Goal: Information Seeking & Learning: Learn about a topic

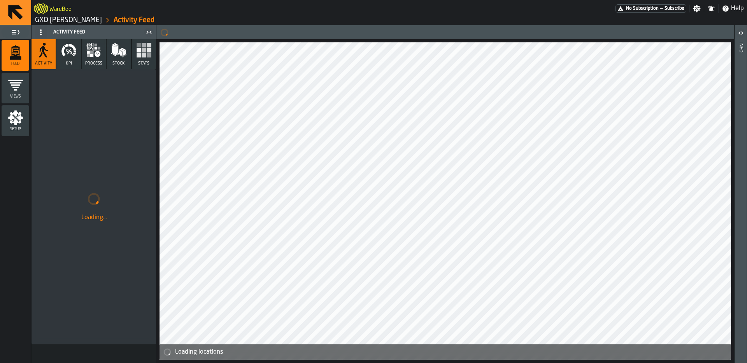
click at [11, 119] on icon "menu Setup" at bounding box center [15, 117] width 15 height 15
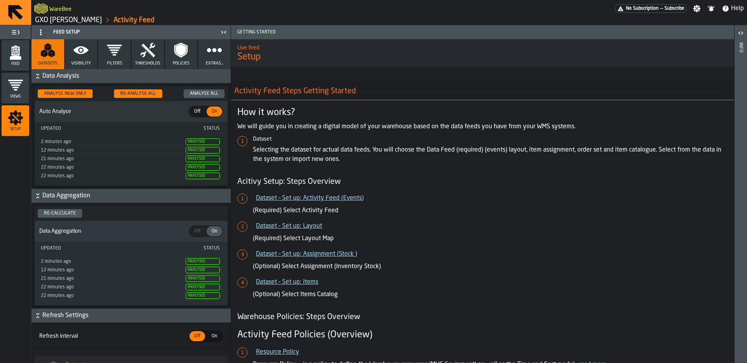
click at [83, 54] on icon "button" at bounding box center [81, 50] width 16 height 16
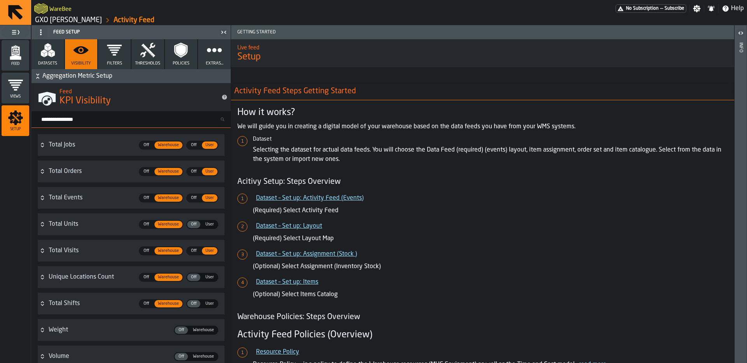
click at [111, 57] on icon "button" at bounding box center [115, 50] width 16 height 16
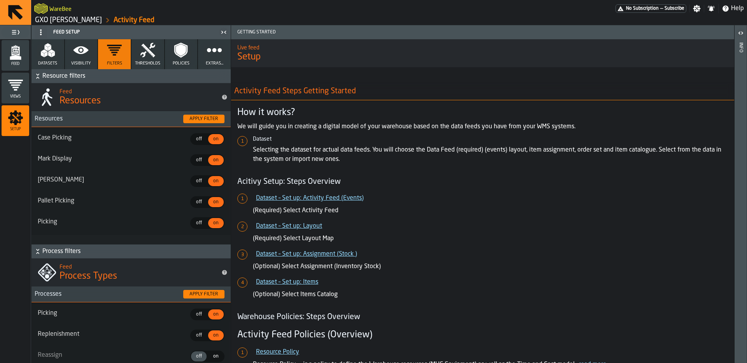
click at [145, 46] on icon "button" at bounding box center [148, 50] width 16 height 16
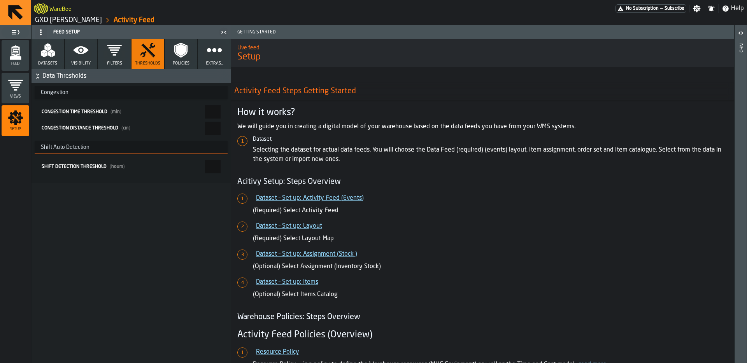
click at [177, 54] on icon "button" at bounding box center [181, 50] width 16 height 16
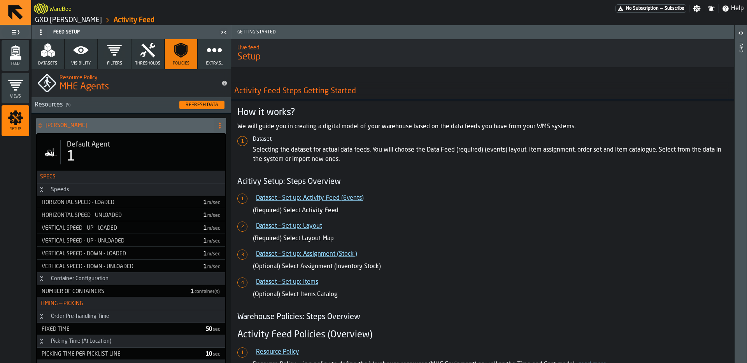
click at [15, 49] on icon "menu Feed" at bounding box center [16, 53] width 16 height 16
click at [68, 19] on link "GXO [PERSON_NAME]" at bounding box center [68, 20] width 67 height 9
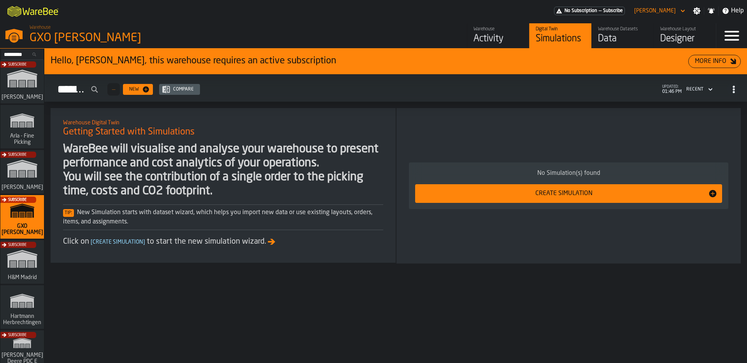
click at [600, 33] on div "Data" at bounding box center [622, 39] width 49 height 12
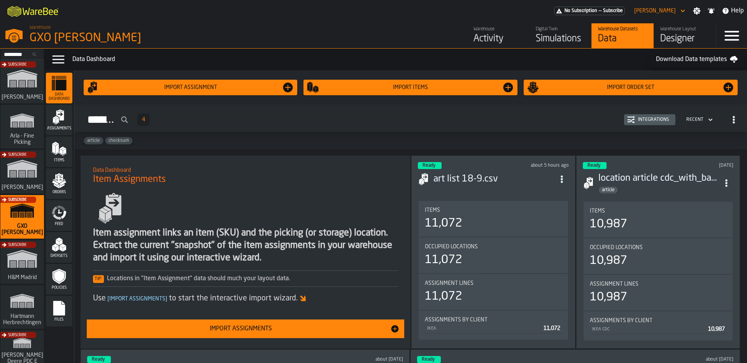
click at [70, 213] on div "Feed" at bounding box center [59, 215] width 26 height 21
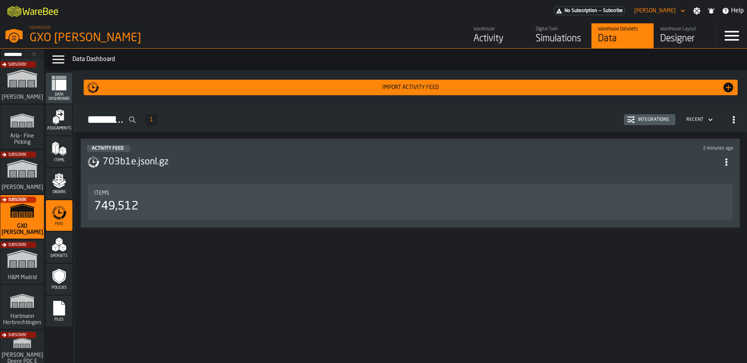
click at [180, 162] on h3 "703b1e.jsonl.gz" at bounding box center [411, 162] width 616 height 12
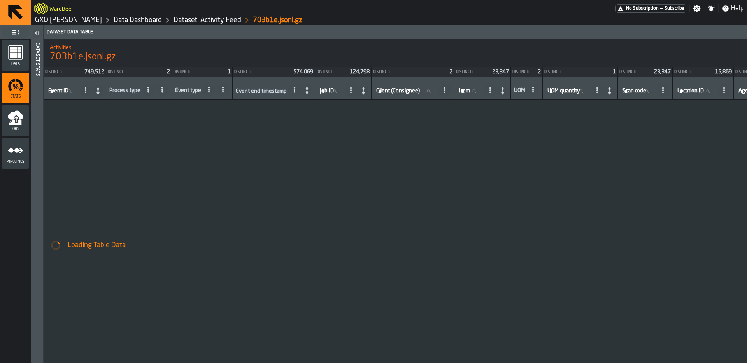
click at [23, 56] on icon "menu Data" at bounding box center [16, 53] width 16 height 16
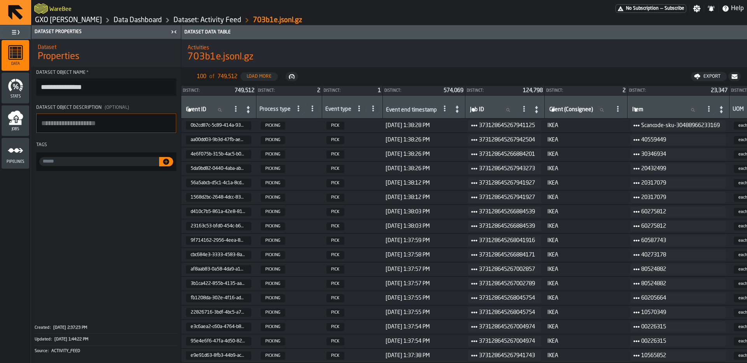
click at [577, 344] on span "IKEA" at bounding box center [585, 341] width 77 height 6
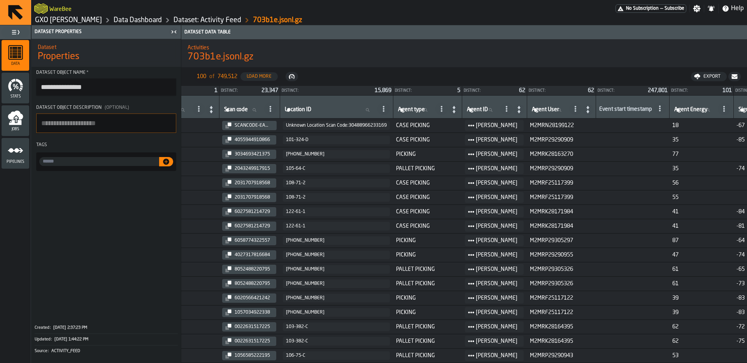
scroll to position [0, 622]
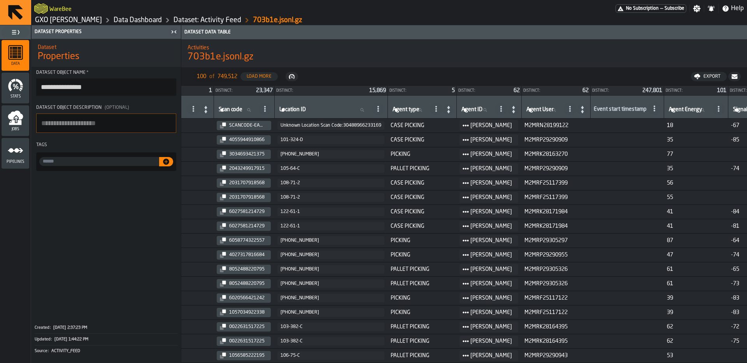
click at [21, 163] on span "Pipelines" at bounding box center [16, 162] width 28 height 4
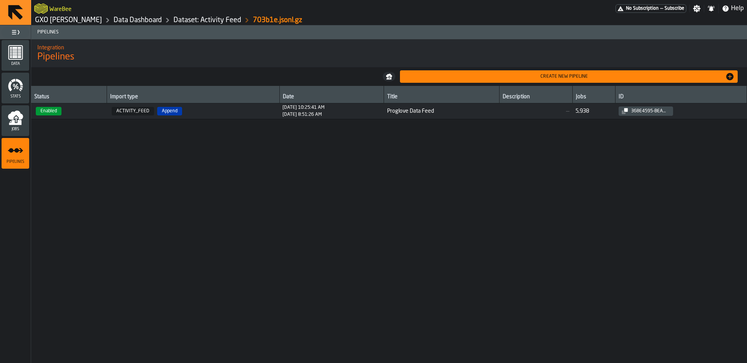
click at [334, 112] on span "[DATE] 10:25:41 AM [DATE] 8:51:26 AM" at bounding box center [331, 111] width 98 height 12
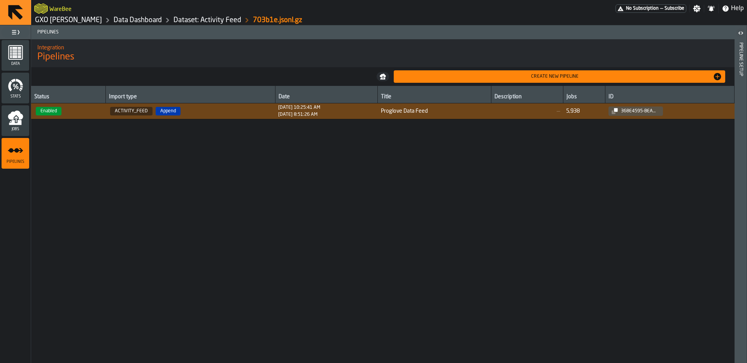
drag, startPoint x: 422, startPoint y: 288, endPoint x: 364, endPoint y: 276, distance: 59.6
click at [362, 278] on div "Status Import type Date Title Description Jobs ID Enabled ACTIVITY_FEED Append …" at bounding box center [382, 248] width 703 height 324
drag, startPoint x: 474, startPoint y: 114, endPoint x: 688, endPoint y: 109, distance: 214.7
click at [688, 109] on tr "Enabled ACTIVITY_FEED Append [DATE] 10:25:41 AM [DATE] 8:51:26 AM Proglove Data…" at bounding box center [382, 111] width 703 height 16
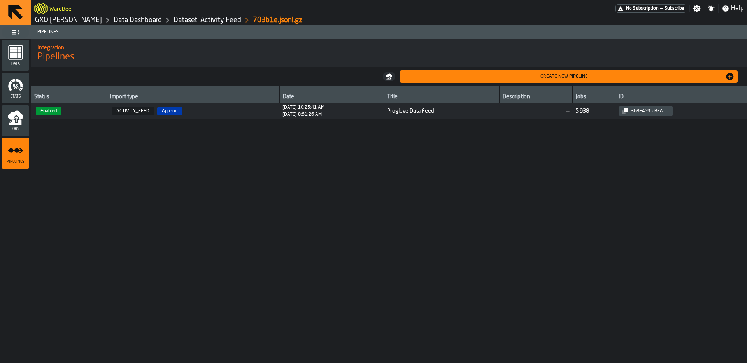
click at [558, 110] on span "—" at bounding box center [535, 111] width 67 height 6
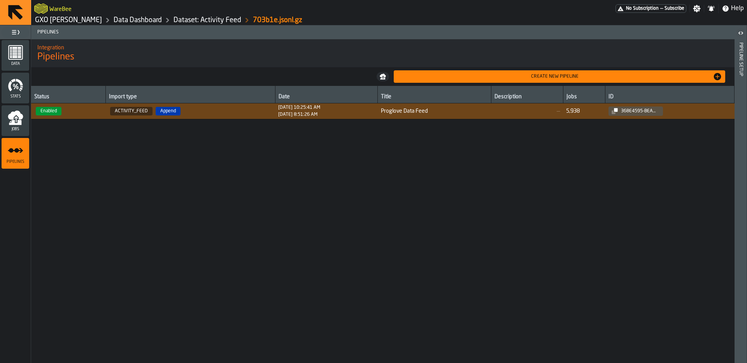
click at [337, 203] on div "Status Import type Date Title Description Jobs ID Enabled ACTIVITY_FEED Append …" at bounding box center [382, 248] width 703 height 324
click at [19, 123] on icon "menu Jobs" at bounding box center [15, 122] width 12 height 5
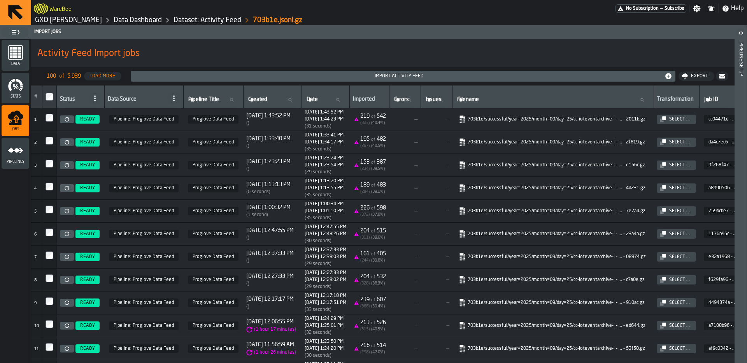
scroll to position [0, 0]
click at [17, 145] on icon "menu Pipelines" at bounding box center [16, 151] width 16 height 16
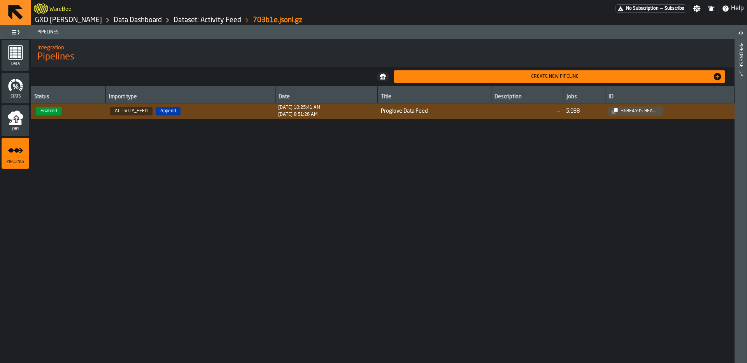
click at [472, 109] on span "Proglove Data Feed" at bounding box center [434, 111] width 107 height 6
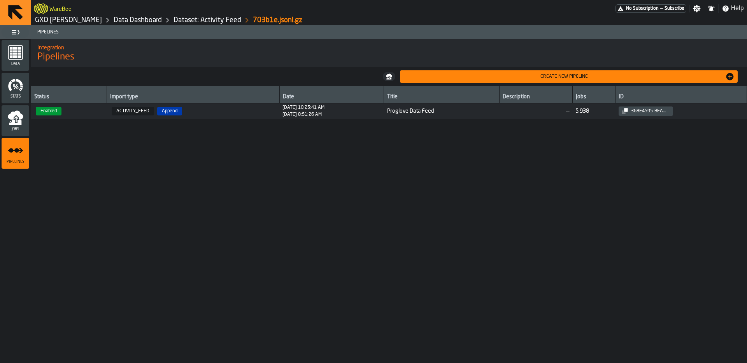
click at [533, 100] on div "Description" at bounding box center [535, 98] width 67 height 8
click at [530, 112] on span "—" at bounding box center [535, 111] width 67 height 6
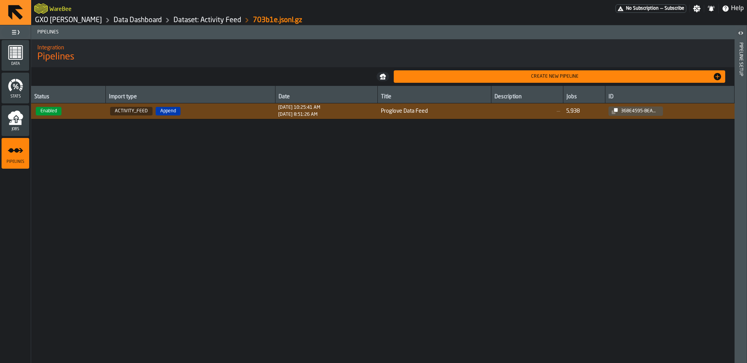
click at [740, 88] on div "Pipeline Setup" at bounding box center [740, 201] width 5 height 320
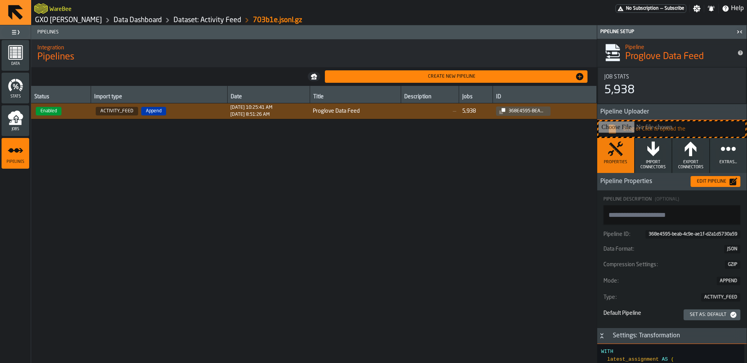
click at [716, 180] on div "Edit Pipeline" at bounding box center [711, 181] width 36 height 5
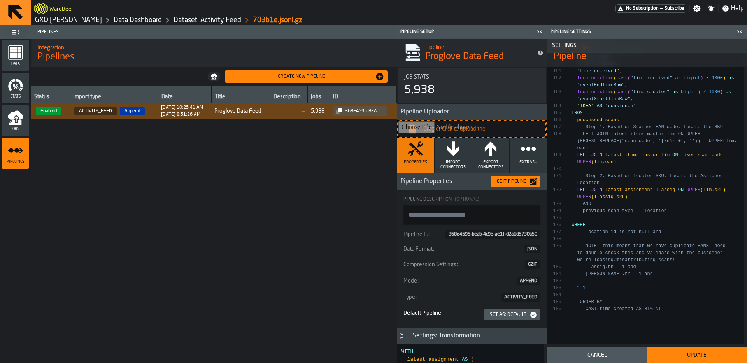
scroll to position [1673, 0]
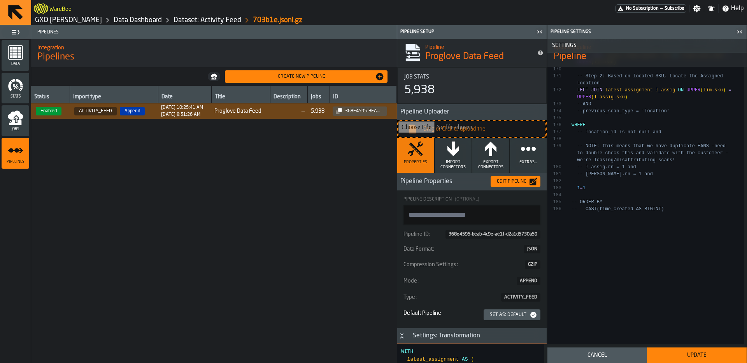
click at [305, 166] on div "Status Import type Date Title Description Jobs ID Enabled ACTIVITY_FEED Append …" at bounding box center [214, 248] width 366 height 324
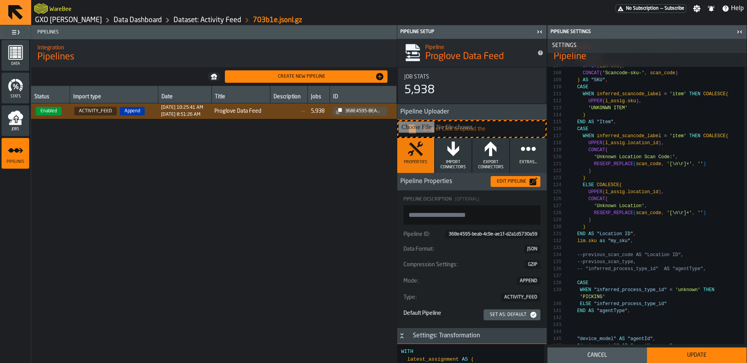
scroll to position [1320, 0]
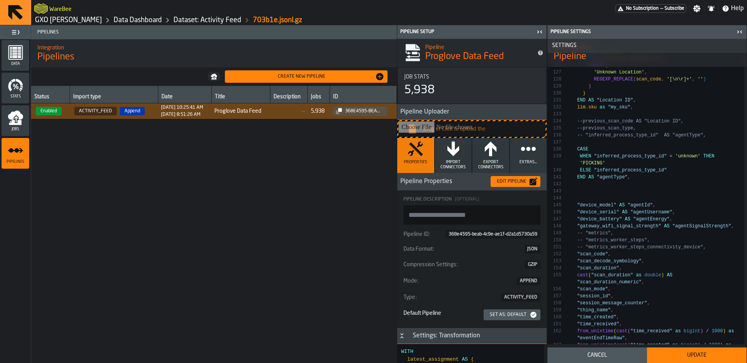
type textarea "**********"
click at [656, 208] on div "WITH latest_assignment AS ( SELECT * , ROW_NUMBER ( ) OVER ( PARTITION BY sku O…" at bounding box center [657, 41] width 173 height 2025
click at [664, 218] on div "WITH latest_assignment AS ( SELECT * , ROW_NUMBER ( ) OVER ( PARTITION BY sku O…" at bounding box center [657, 41] width 173 height 2025
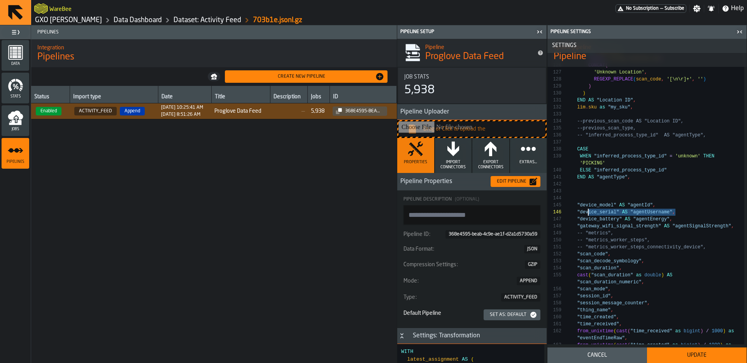
scroll to position [49, 0]
drag, startPoint x: 682, startPoint y: 215, endPoint x: 571, endPoint y: 209, distance: 111.8
click at [571, 209] on div "WITH latest_assignment AS ( SELECT * , ROW_NUMBER ( ) OVER ( PARTITION BY sku O…" at bounding box center [657, 41] width 173 height 2025
click at [655, 219] on div "WITH latest_assignment AS ( SELECT * , ROW_NUMBER ( ) OVER ( PARTITION BY sku O…" at bounding box center [657, 41] width 173 height 2025
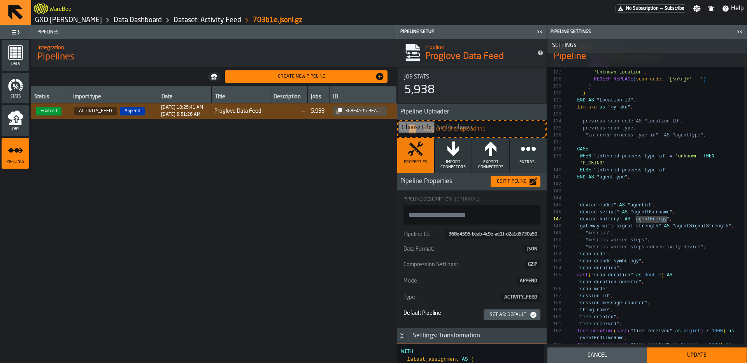
click at [672, 212] on div "WITH latest_assignment AS ( SELECT * , ROW_NUMBER ( ) OVER ( PARTITION BY sku O…" at bounding box center [657, 41] width 173 height 2025
click at [9, 112] on icon "menu Jobs" at bounding box center [16, 118] width 16 height 16
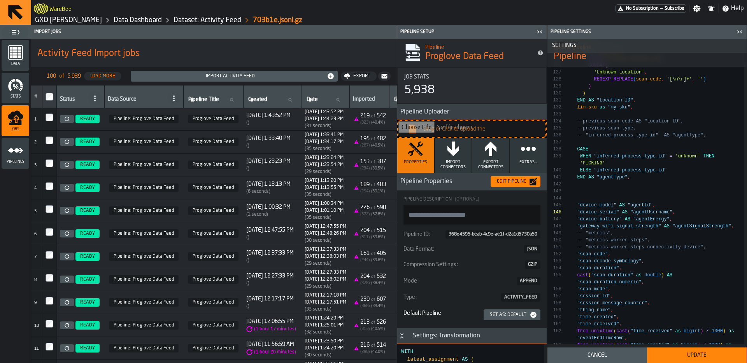
scroll to position [0, 0]
click at [93, 21] on link "GXO [PERSON_NAME]" at bounding box center [68, 20] width 67 height 9
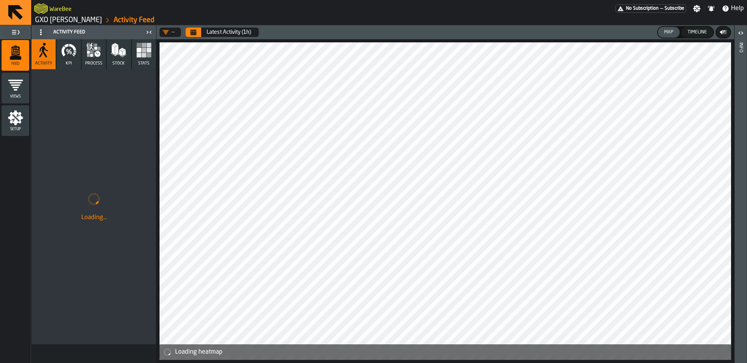
click at [75, 57] on icon "button" at bounding box center [69, 50] width 16 height 16
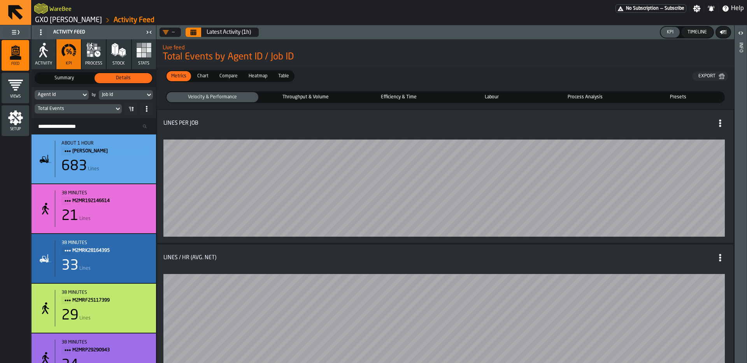
click at [670, 33] on div "KPI" at bounding box center [669, 32] width 13 height 5
click at [695, 33] on div "Timeline" at bounding box center [697, 32] width 26 height 5
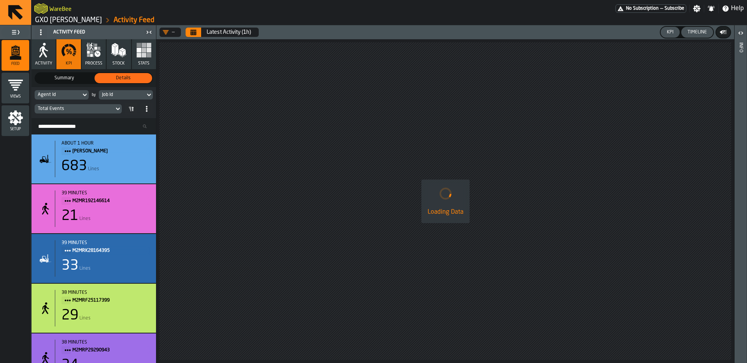
click at [670, 29] on button "KPI" at bounding box center [669, 32] width 19 height 11
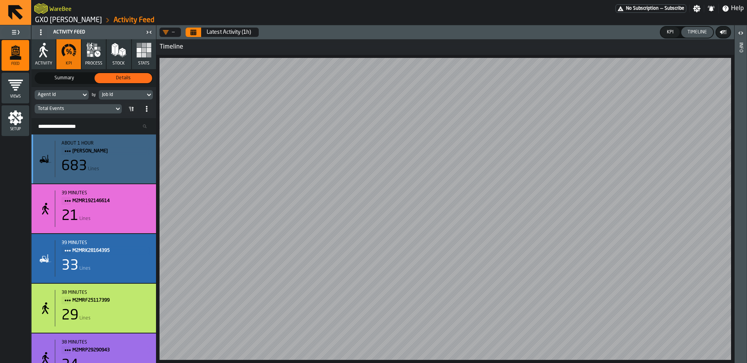
scroll to position [2, 0]
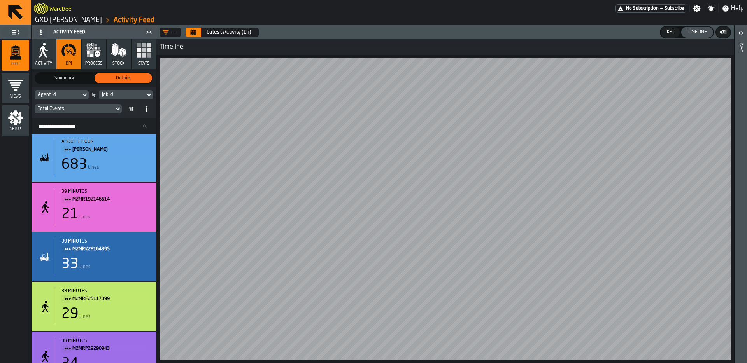
drag, startPoint x: 673, startPoint y: 36, endPoint x: 690, endPoint y: 33, distance: 17.4
click at [674, 36] on button "KPI" at bounding box center [669, 32] width 19 height 11
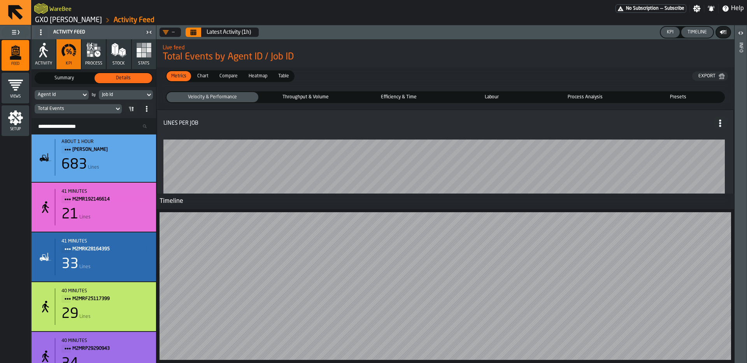
click at [403, 94] on span "Efficiency & Time" at bounding box center [398, 97] width 89 height 7
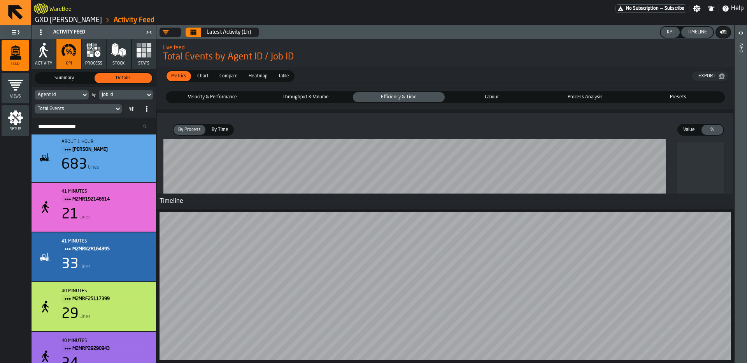
scroll to position [685, 0]
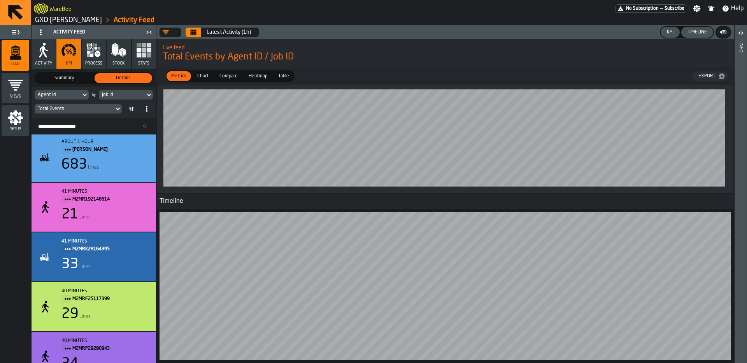
click at [706, 32] on div "Timeline" at bounding box center [697, 32] width 26 height 5
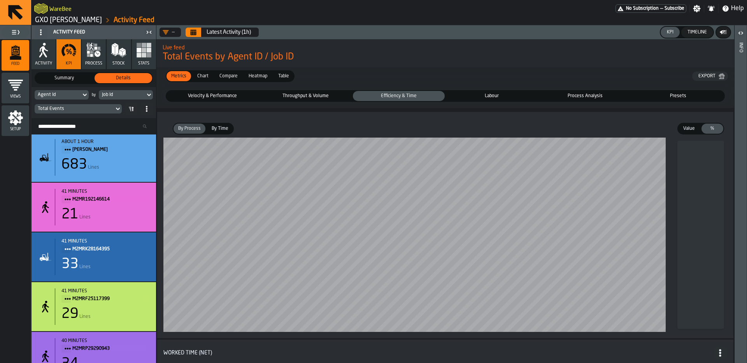
scroll to position [2, 0]
click at [192, 34] on icon "Calendar" at bounding box center [194, 33] width 6 height 4
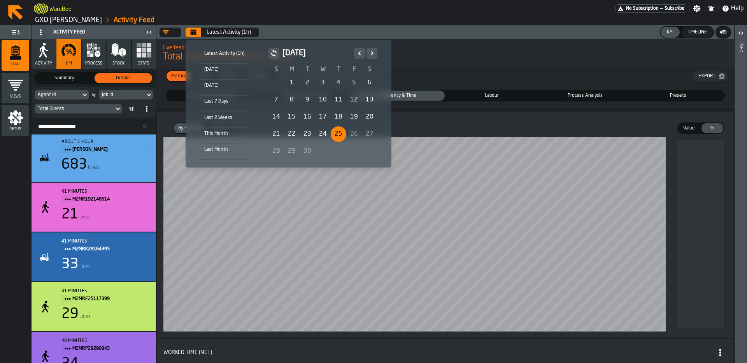
click at [319, 137] on div "24" at bounding box center [323, 134] width 16 height 16
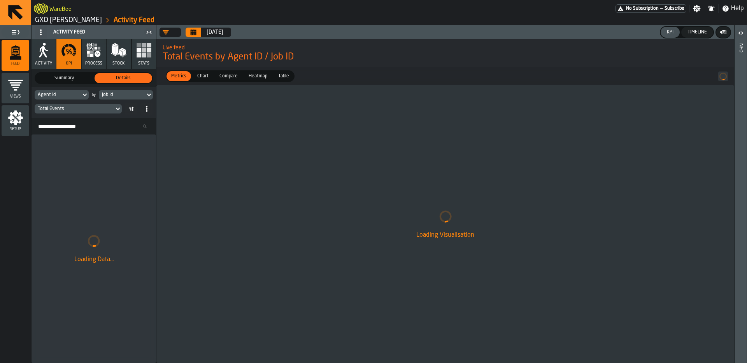
click at [64, 96] on div "Agent Id" at bounding box center [58, 94] width 40 height 5
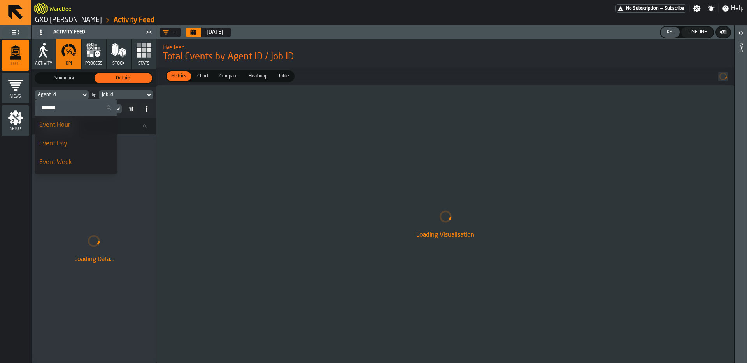
click at [73, 110] on input "Search" at bounding box center [76, 108] width 77 height 10
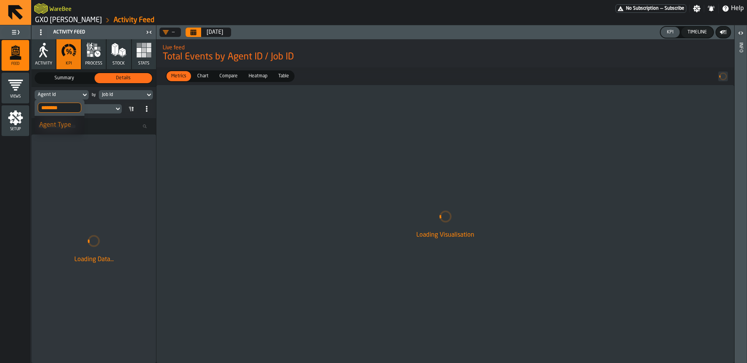
type input "********"
click at [68, 125] on div "Agent Type" at bounding box center [59, 125] width 40 height 9
click at [134, 91] on div "Job Id" at bounding box center [122, 95] width 46 height 9
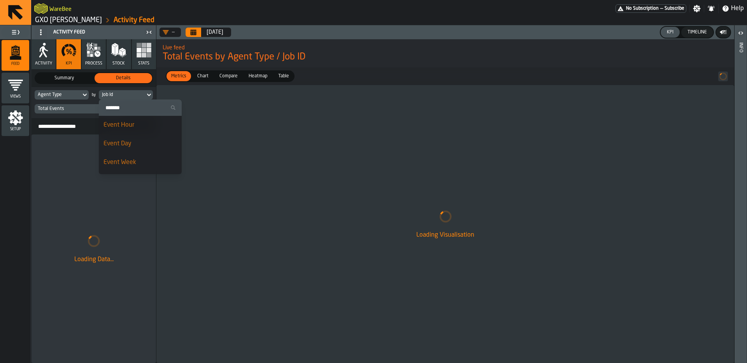
click at [137, 126] on div "Event Hour" at bounding box center [140, 125] width 74 height 9
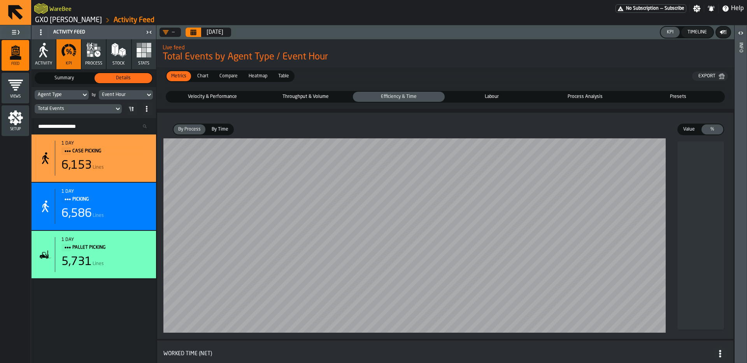
scroll to position [0, 0]
click at [197, 32] on button "Calendar" at bounding box center [194, 32] width 16 height 9
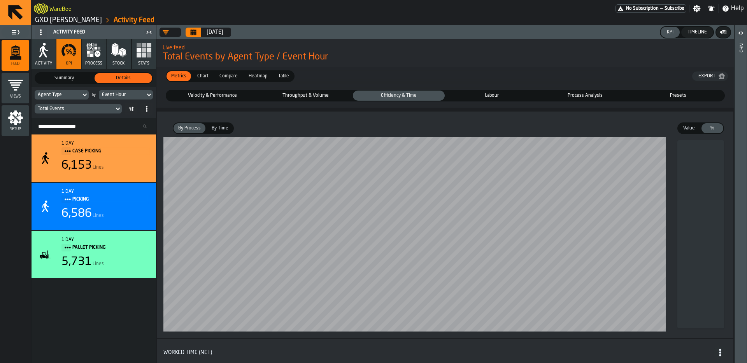
click at [492, 98] on span "Labour" at bounding box center [492, 95] width 89 height 7
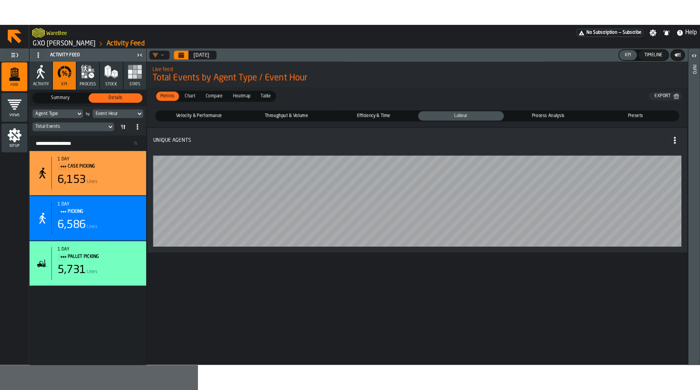
scroll to position [0, 0]
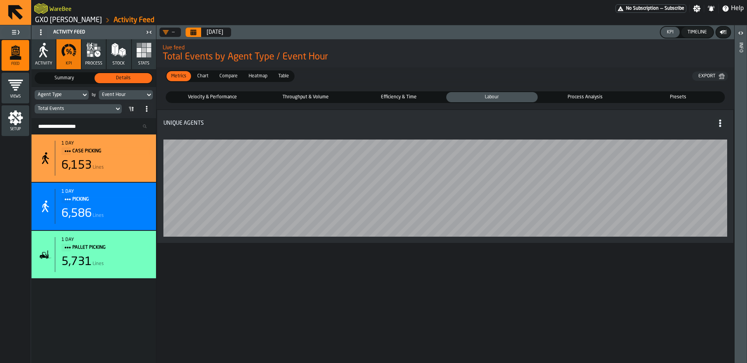
click at [139, 93] on div "Event Hour" at bounding box center [122, 94] width 40 height 5
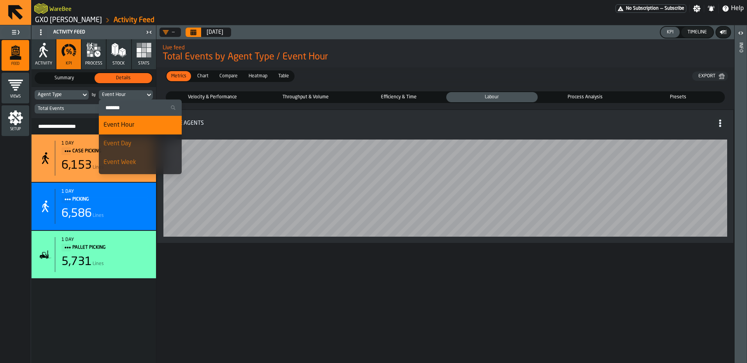
click at [138, 144] on div "Event Day" at bounding box center [140, 143] width 74 height 9
